Goal: Connect with others: Participate in discussion

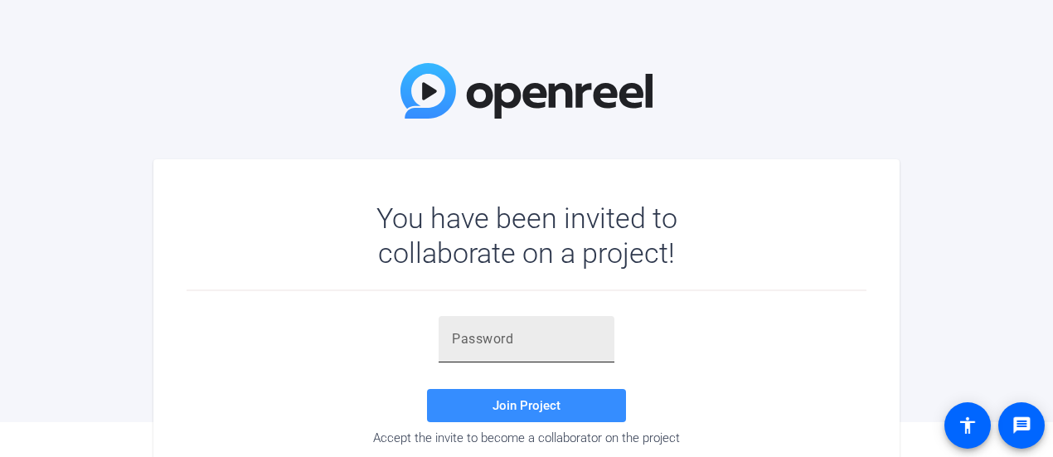
scroll to position [93, 0]
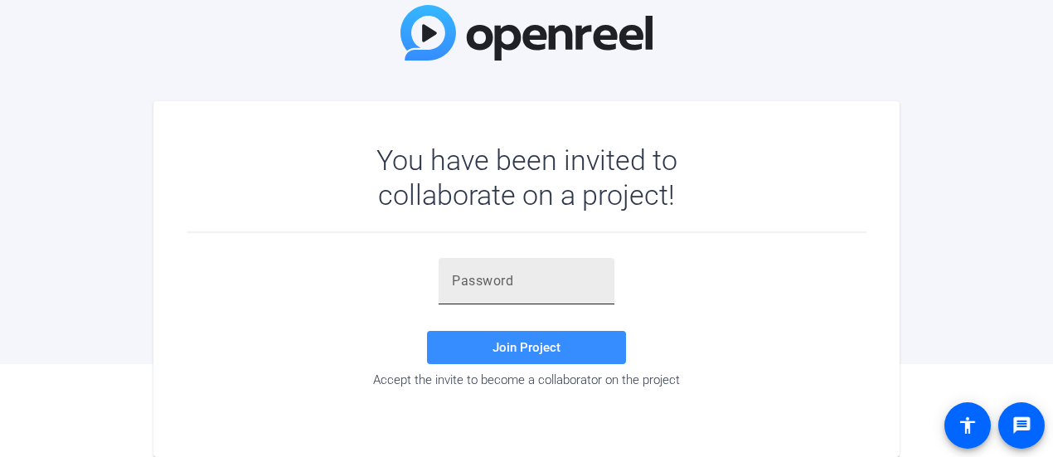
click at [494, 293] on div at bounding box center [526, 281] width 149 height 46
paste input ")DH._S"
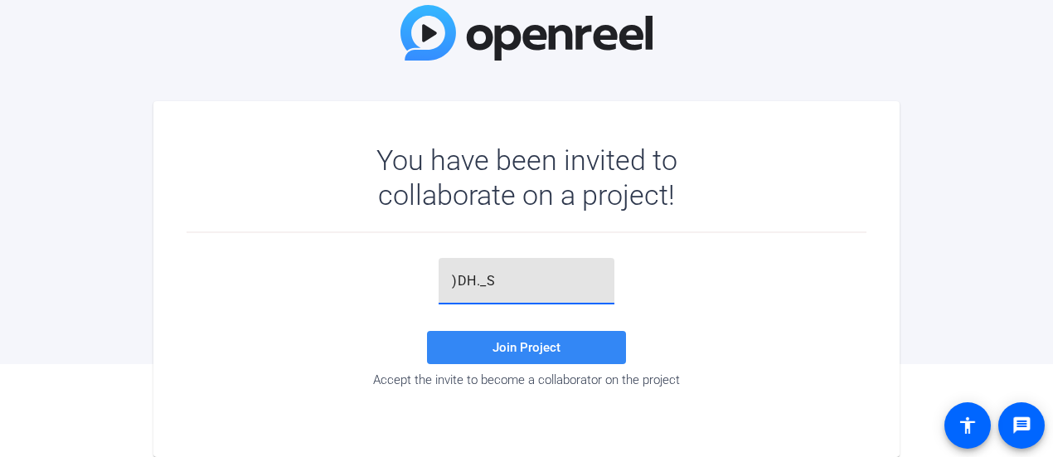
type input ")DH._S"
click at [549, 340] on span "Join Project" at bounding box center [526, 347] width 68 height 15
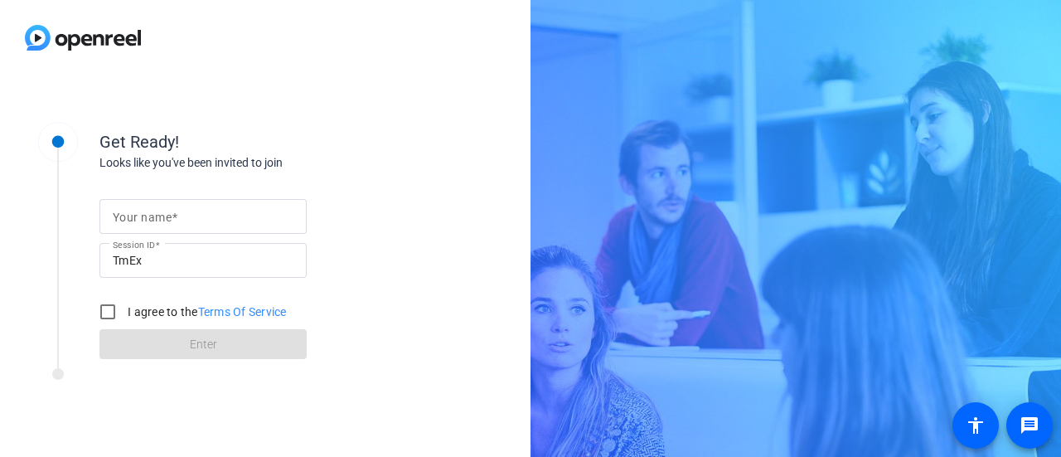
click at [177, 216] on span at bounding box center [175, 217] width 6 height 13
click at [177, 216] on input "Your name" at bounding box center [203, 216] width 181 height 20
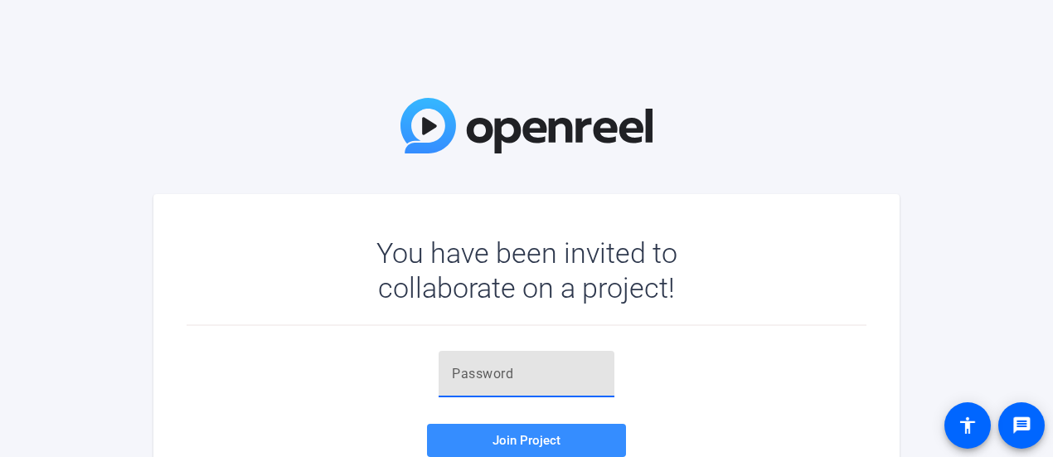
click at [502, 374] on input "text" at bounding box center [526, 374] width 149 height 20
paste input "3CNcxO"
type input "3CNcxO"
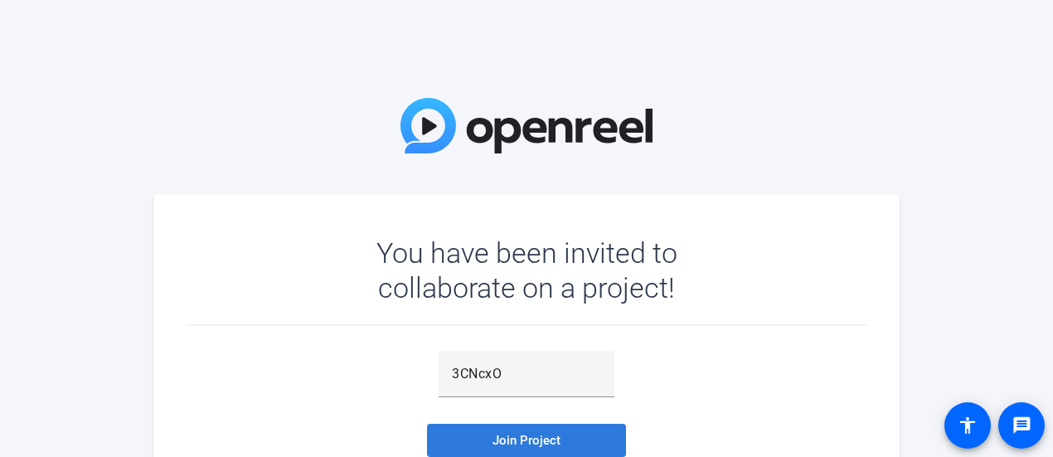
click at [550, 430] on span at bounding box center [526, 440] width 199 height 40
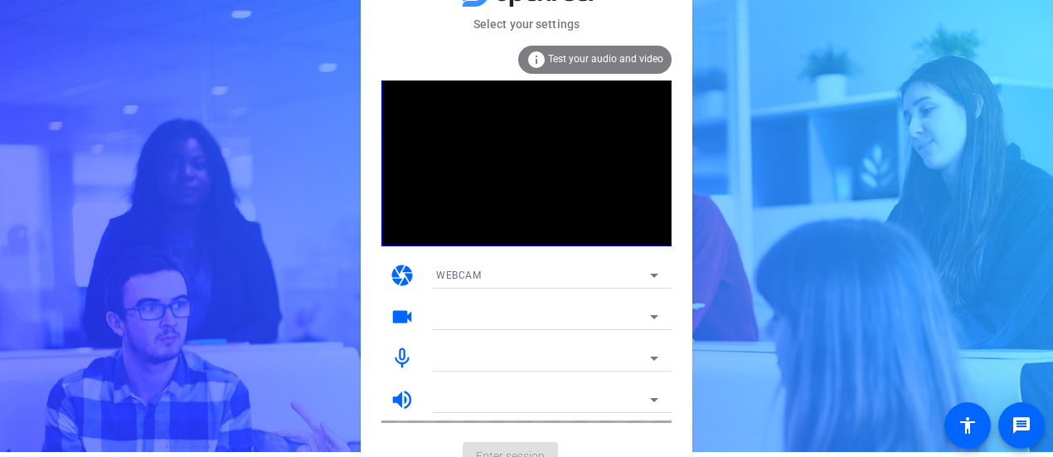
scroll to position [26, 0]
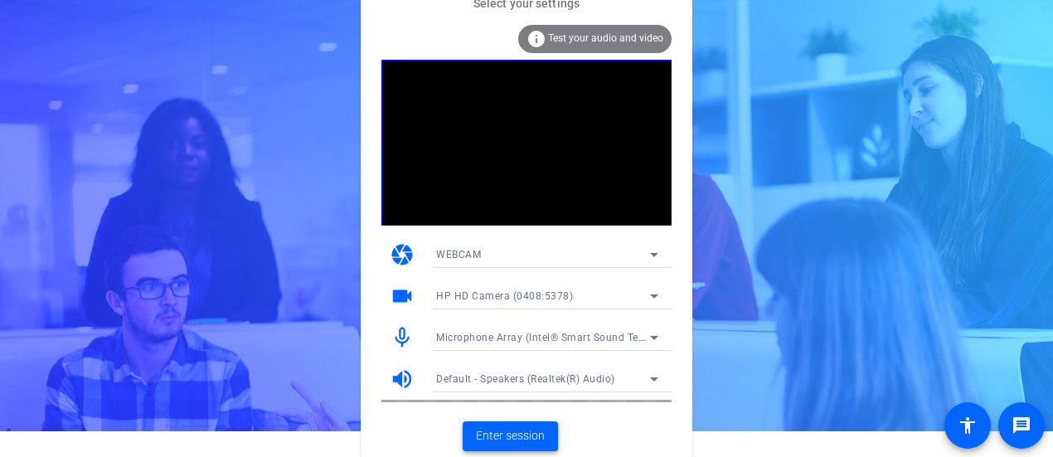
click at [524, 433] on span "Enter session" at bounding box center [510, 435] width 69 height 17
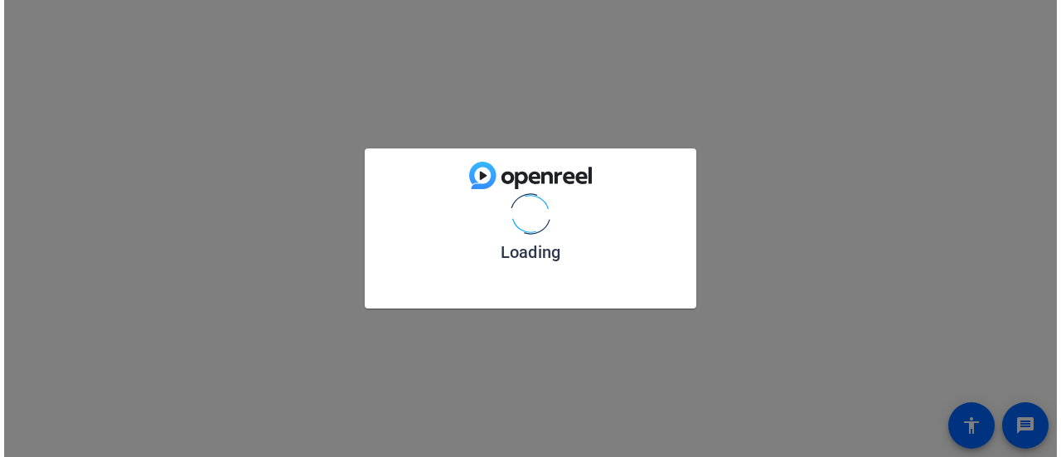
scroll to position [0, 0]
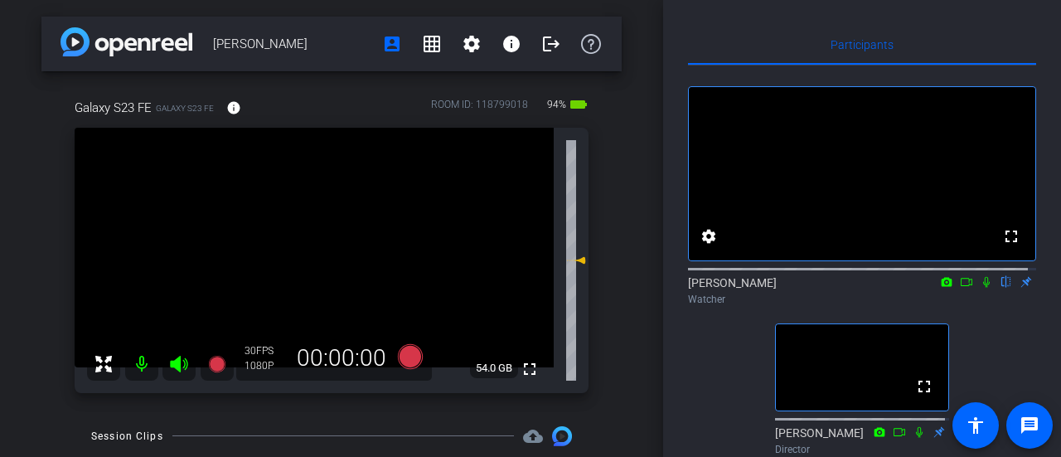
click at [983, 288] on icon at bounding box center [986, 282] width 7 height 11
click at [980, 288] on icon at bounding box center [986, 282] width 13 height 12
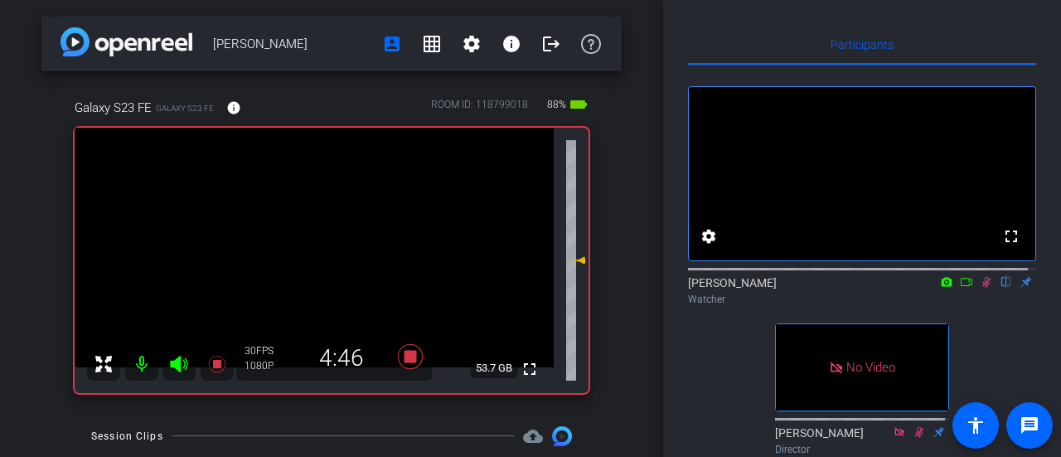
click at [420, 241] on video at bounding box center [314, 248] width 479 height 240
click at [976, 289] on mat-icon at bounding box center [986, 281] width 20 height 15
click at [980, 288] on icon at bounding box center [986, 282] width 13 height 12
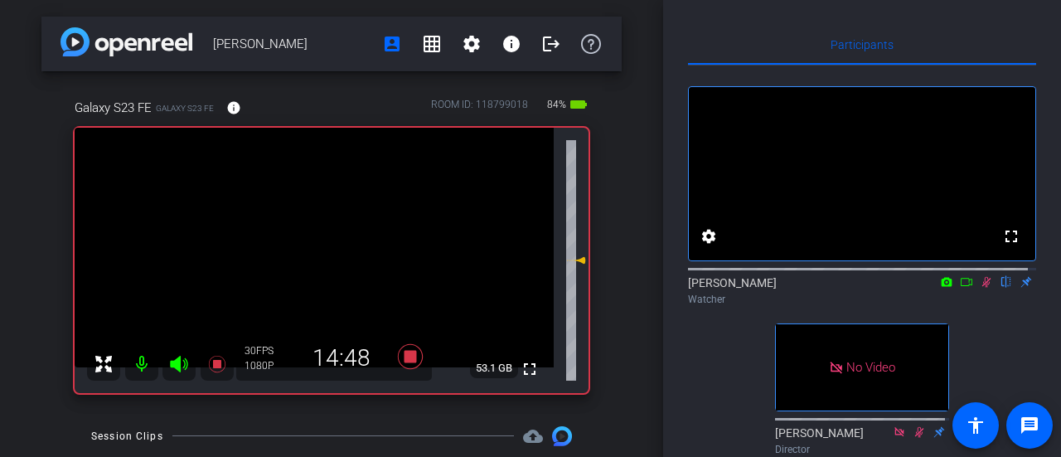
click at [982, 288] on icon at bounding box center [986, 282] width 9 height 11
click at [983, 288] on icon at bounding box center [986, 282] width 7 height 11
click at [982, 288] on icon at bounding box center [986, 282] width 9 height 11
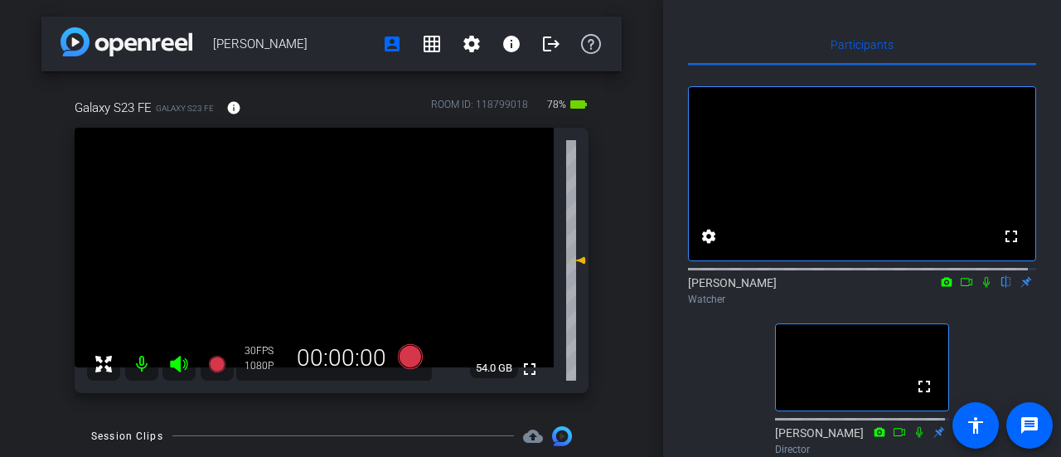
click at [980, 288] on icon at bounding box center [986, 282] width 13 height 12
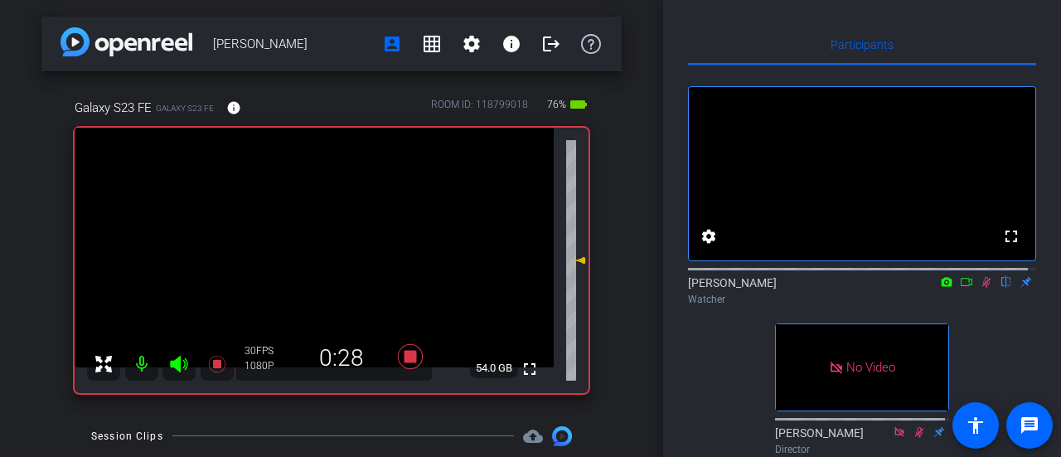
click at [982, 288] on icon at bounding box center [986, 282] width 9 height 11
click at [980, 288] on icon at bounding box center [986, 282] width 13 height 12
click at [982, 288] on icon at bounding box center [986, 282] width 9 height 11
click at [980, 288] on icon at bounding box center [986, 282] width 13 height 12
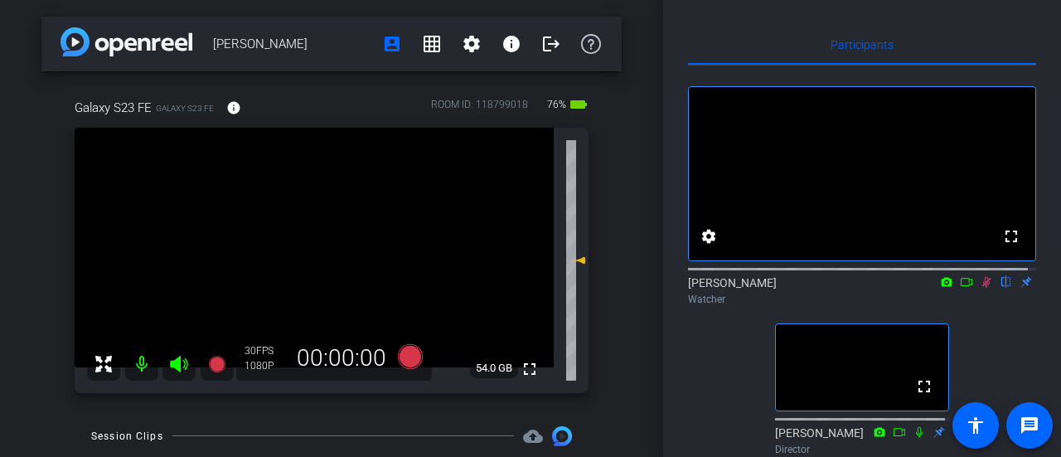
click at [982, 288] on icon at bounding box center [986, 282] width 9 height 11
click at [980, 288] on icon at bounding box center [986, 282] width 13 height 12
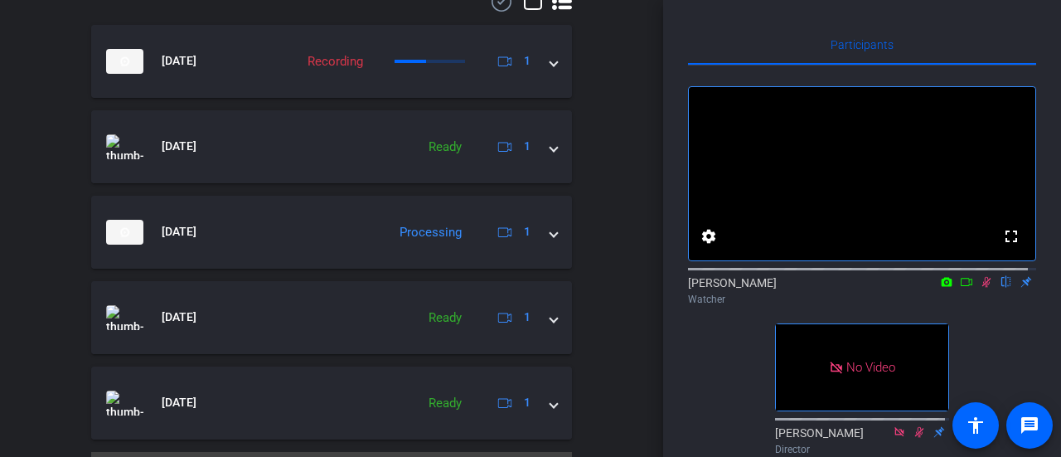
scroll to position [428, 0]
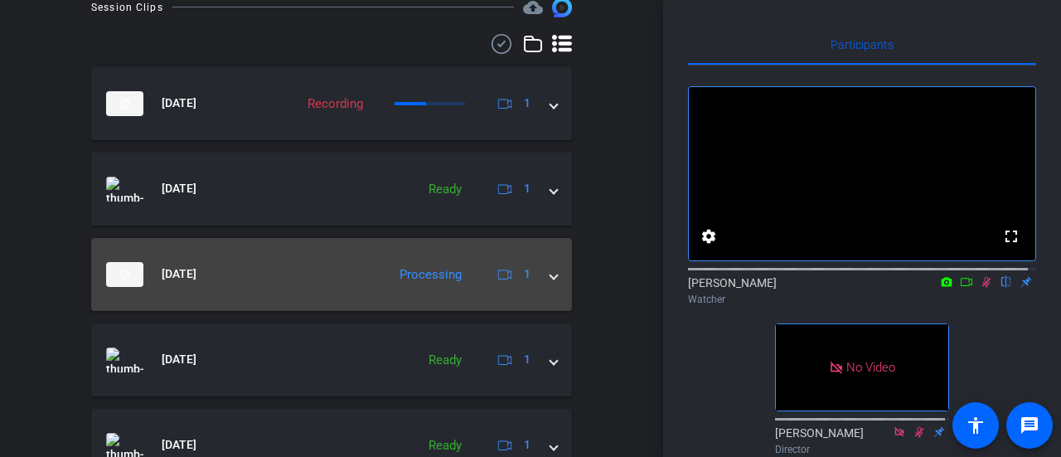
click at [550, 282] on mat-expansion-panel-header "[DATE] Processing 1" at bounding box center [331, 274] width 481 height 73
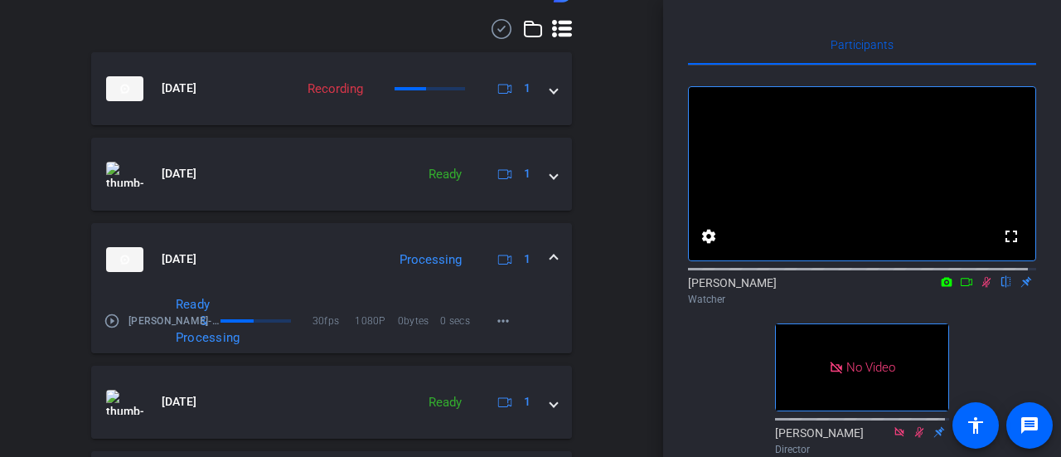
scroll to position [320, 0]
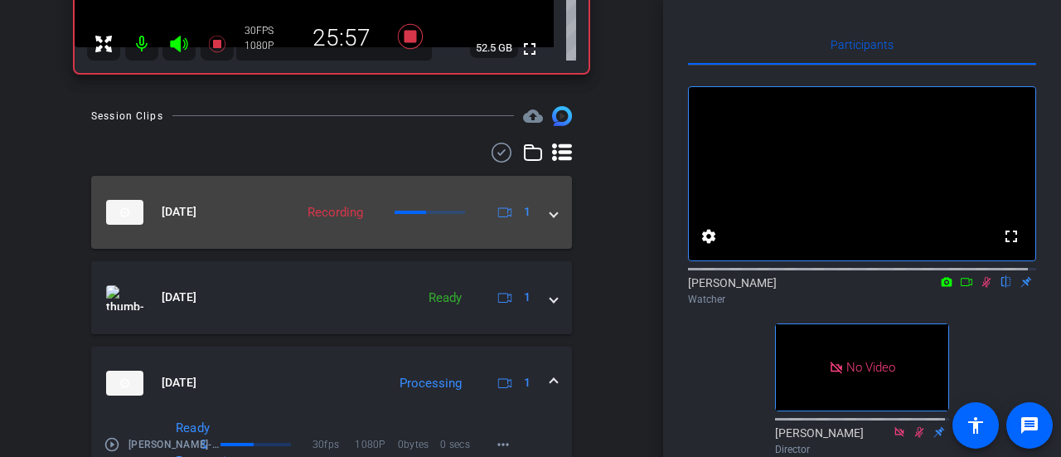
click at [550, 215] on span at bounding box center [553, 211] width 7 height 17
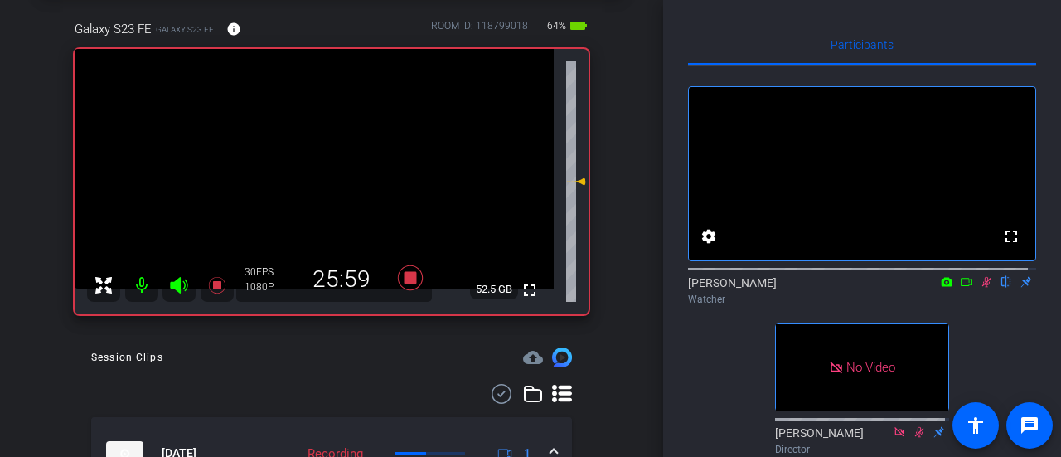
scroll to position [71, 0]
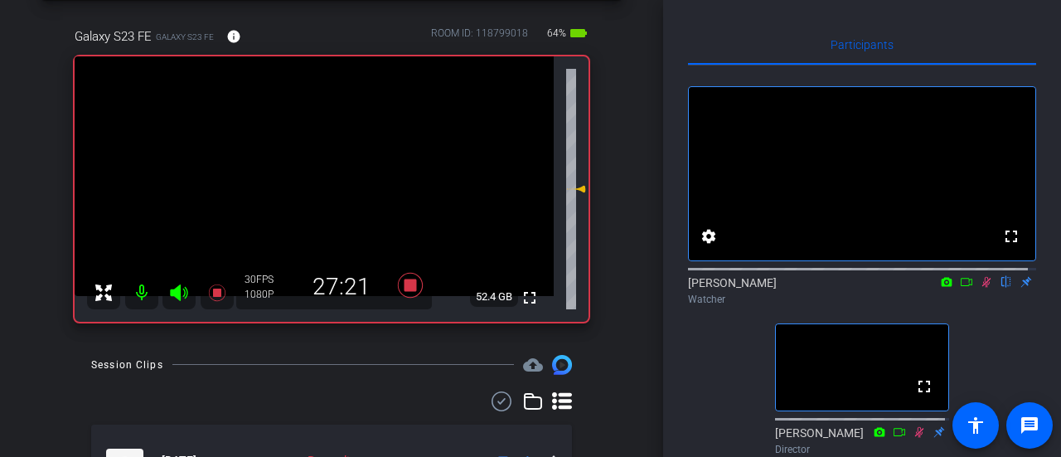
click at [980, 288] on icon at bounding box center [986, 282] width 13 height 12
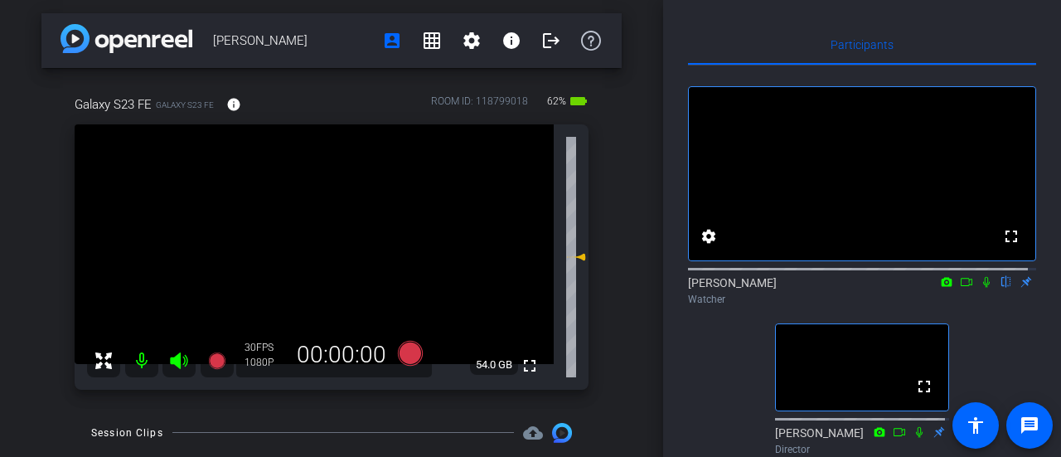
scroll to position [0, 0]
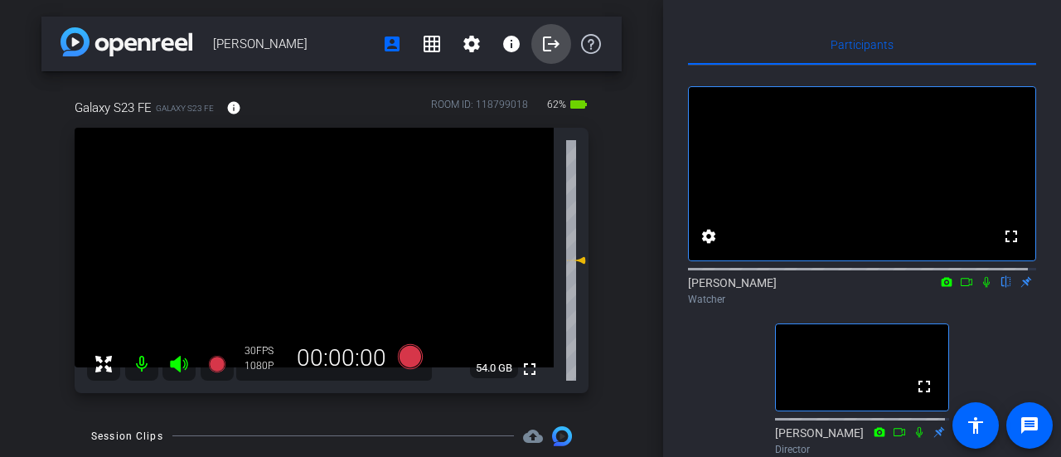
click at [545, 45] on mat-icon "logout" at bounding box center [551, 44] width 20 height 20
click at [541, 50] on mat-icon "logout" at bounding box center [551, 44] width 20 height 20
